Goal: Find specific page/section: Find specific page/section

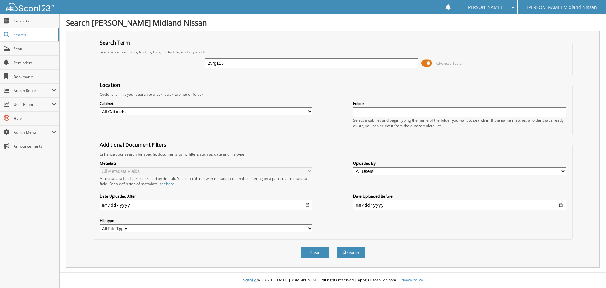
type input "25rg115"
click at [337, 246] on button "Search" at bounding box center [351, 252] width 28 height 12
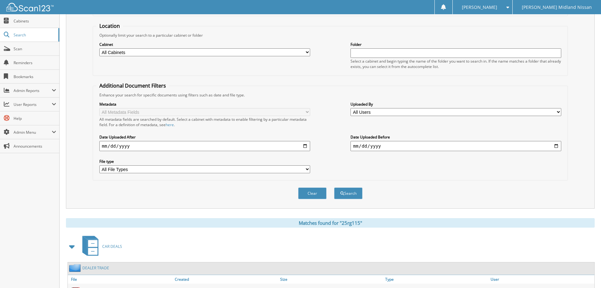
scroll to position [100, 0]
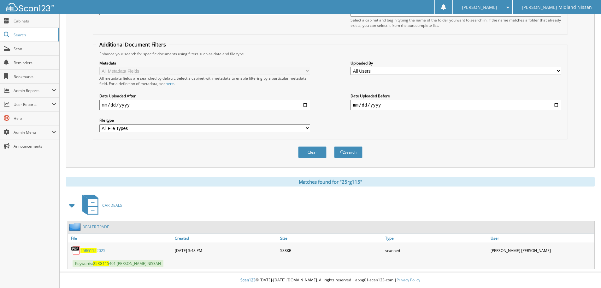
click at [91, 250] on span "25RG115" at bounding box center [88, 249] width 16 height 5
click at [89, 227] on link "DEALER TRADE" at bounding box center [95, 226] width 27 height 5
